Goal: Browse casually: Explore the website without a specific task or goal

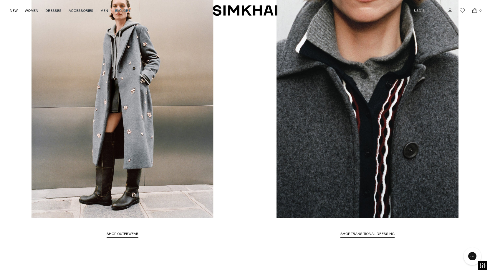
scroll to position [1119, 0]
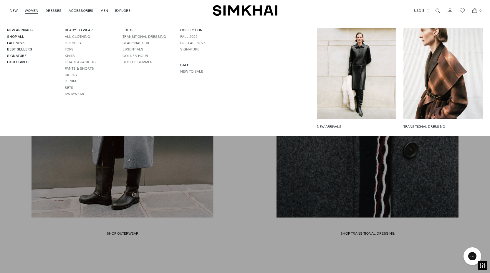
click at [161, 37] on link "TRANSITIONAL DRESSING" at bounding box center [145, 36] width 44 height 4
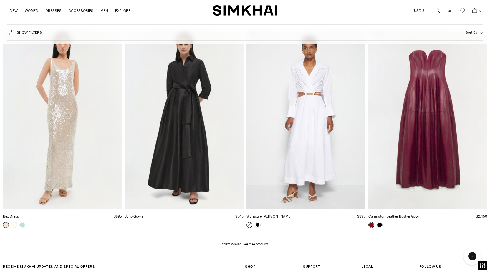
scroll to position [2143, 0]
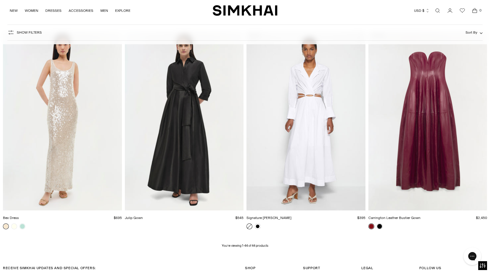
click at [0, 0] on img "Carrington Leather Bustier Gown" at bounding box center [0, 0] width 0 height 0
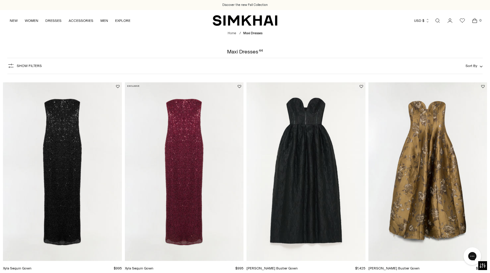
click at [0, 0] on img "Elaria Jacquard Bustier Gown" at bounding box center [0, 0] width 0 height 0
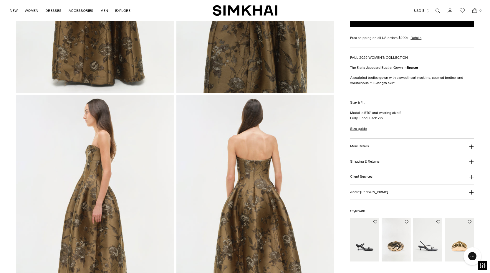
scroll to position [184, 0]
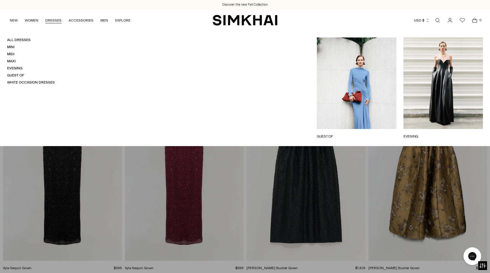
click at [435, 133] on link "EVENING" at bounding box center [444, 135] width 80 height 5
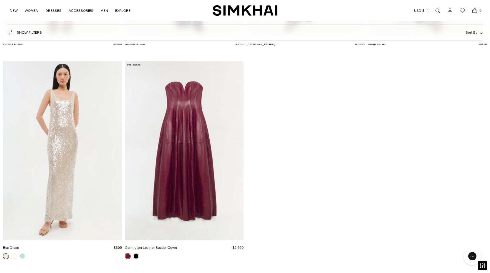
scroll to position [2122, 0]
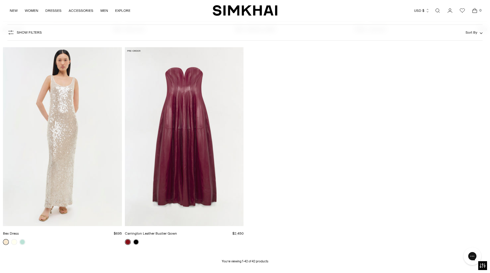
click at [0, 0] on img "Carrington Leather Bustier Gown" at bounding box center [0, 0] width 0 height 0
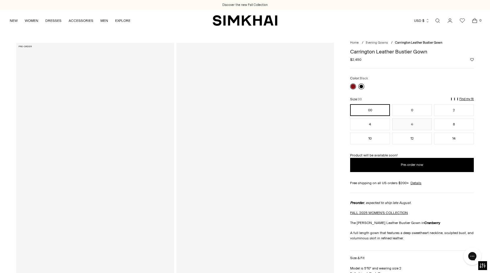
click at [362, 87] on link at bounding box center [362, 86] width 6 height 6
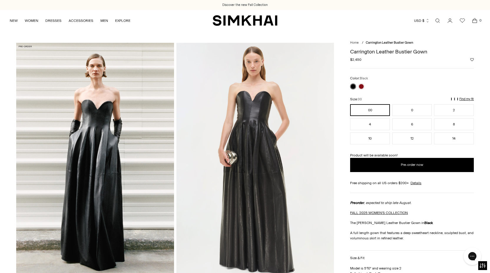
scroll to position [0, 0]
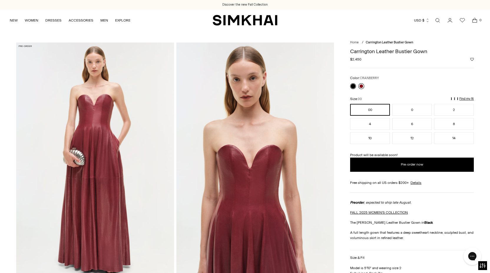
click at [362, 86] on link at bounding box center [362, 86] width 6 height 6
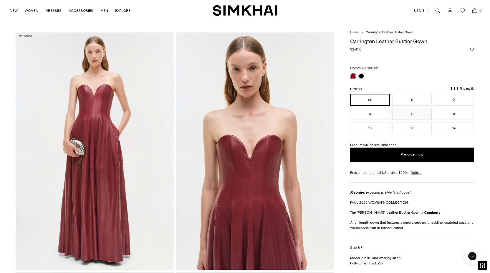
scroll to position [11, 0]
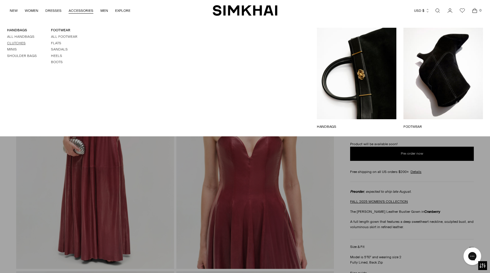
click at [21, 43] on link "Clutches" at bounding box center [16, 43] width 19 height 4
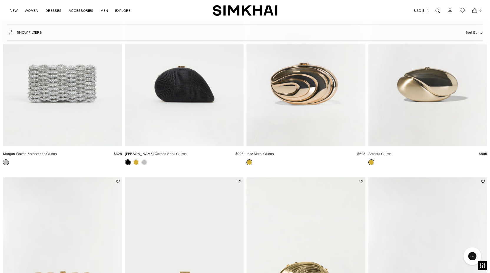
scroll to position [113, 0]
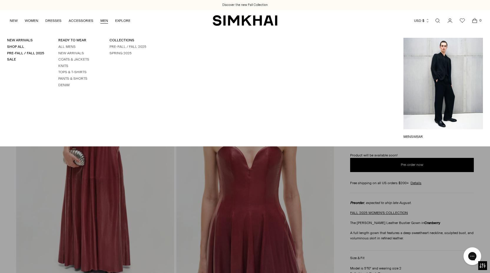
click at [105, 21] on link "MEN" at bounding box center [104, 20] width 8 height 13
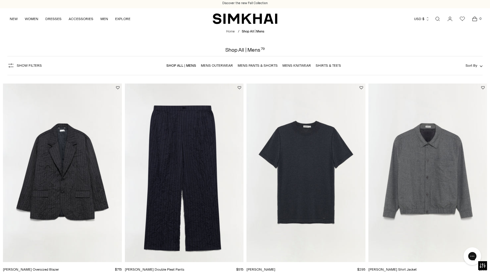
scroll to position [3, 0]
